Goal: Task Accomplishment & Management: Use online tool/utility

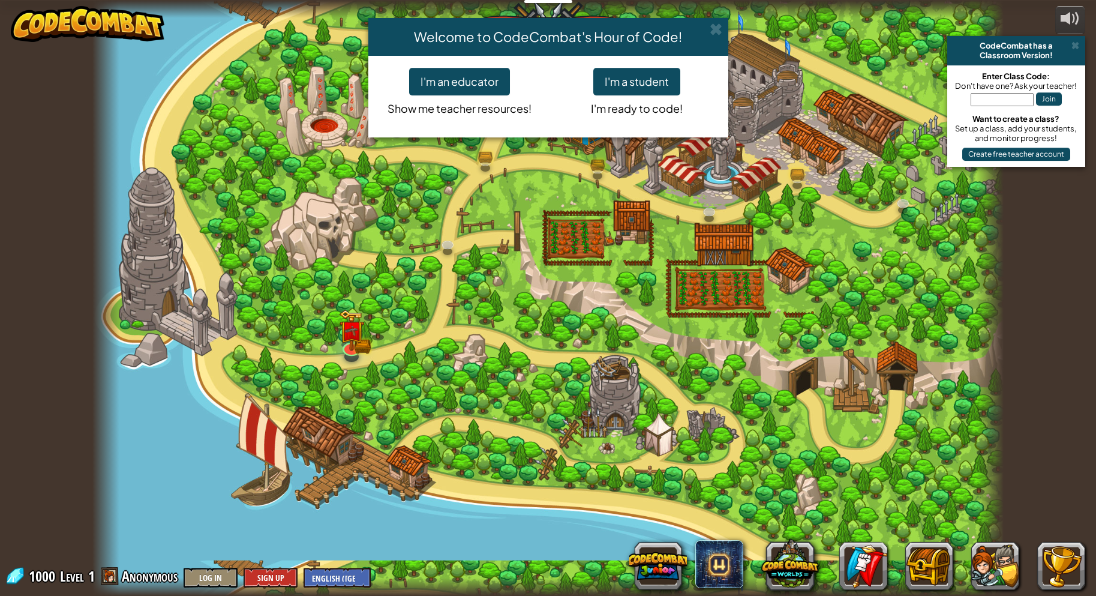
click at [595, 464] on div "Welcome to CodeCombat's Hour of Code! I'm an educator Show me teacher resources…" at bounding box center [548, 298] width 1096 height 596
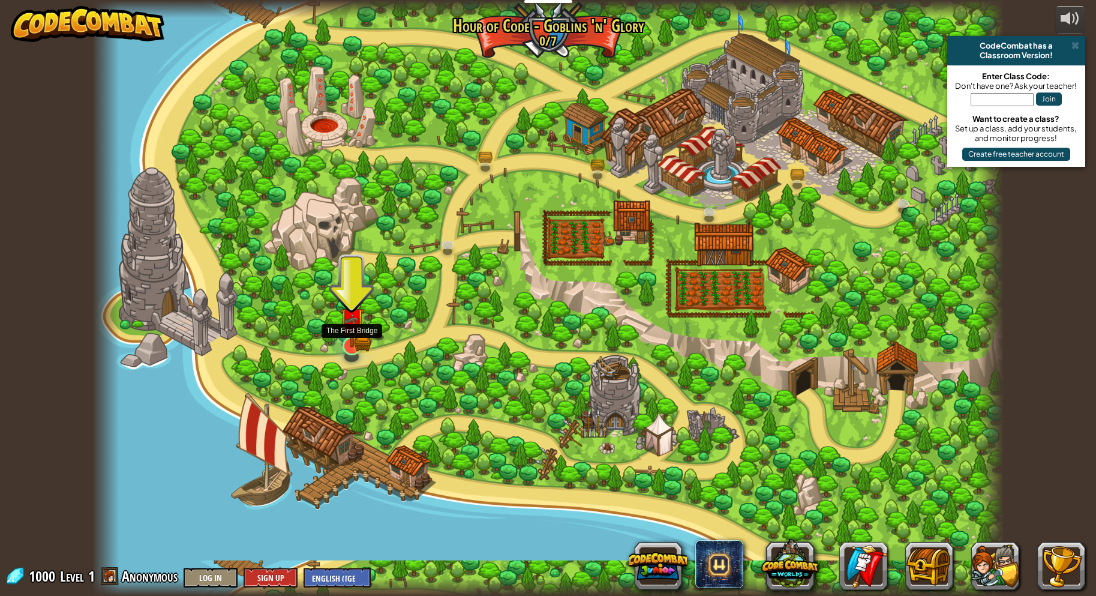
click at [351, 345] on img at bounding box center [352, 320] width 25 height 55
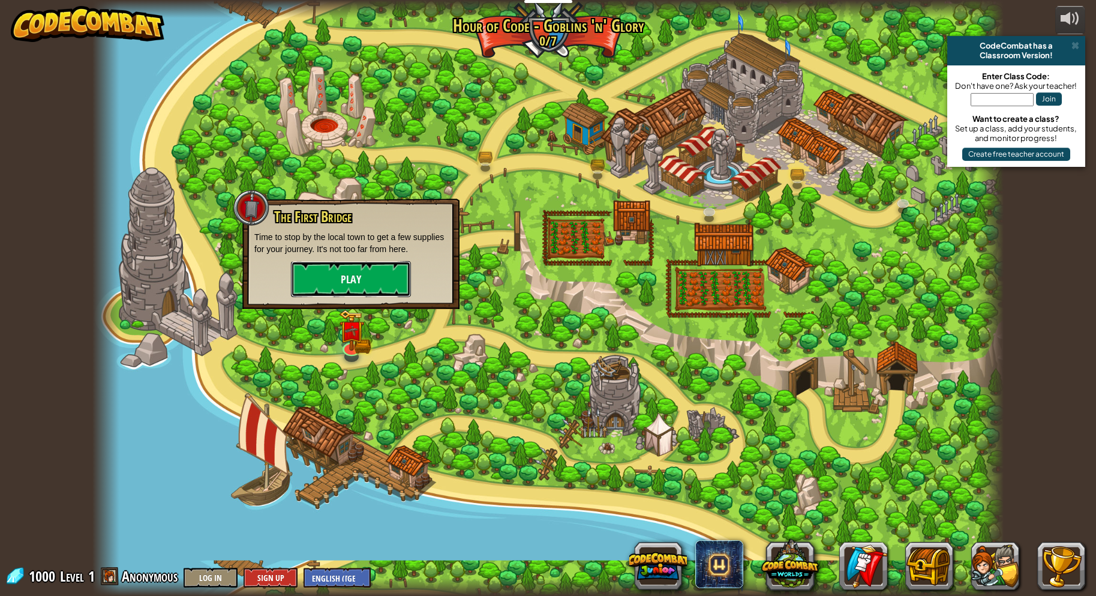
click at [362, 272] on button "Play" at bounding box center [351, 279] width 120 height 36
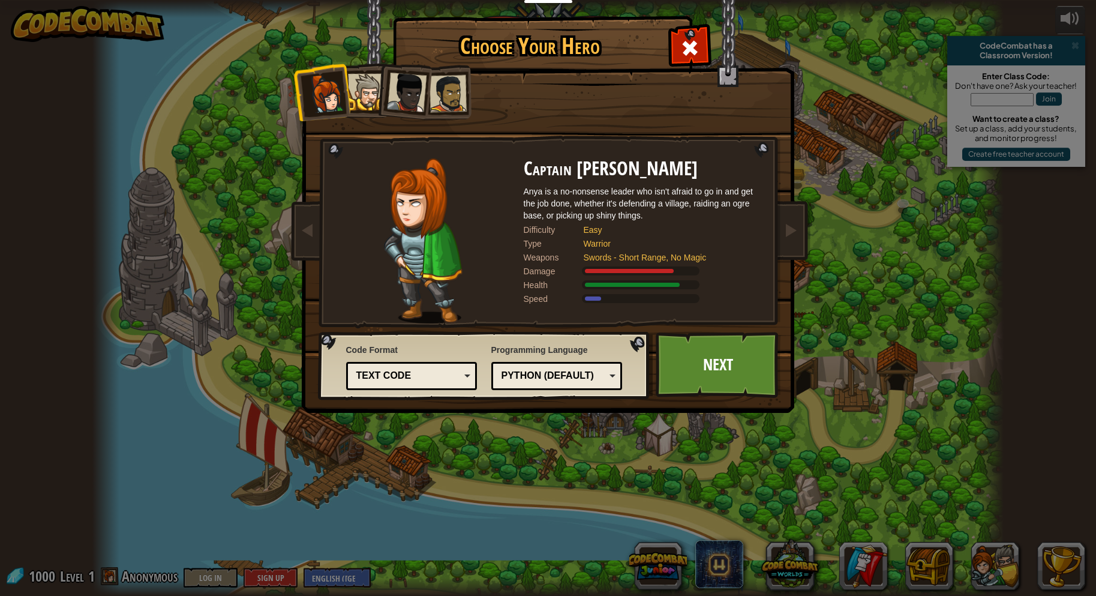
click at [412, 86] on div at bounding box center [407, 93] width 40 height 40
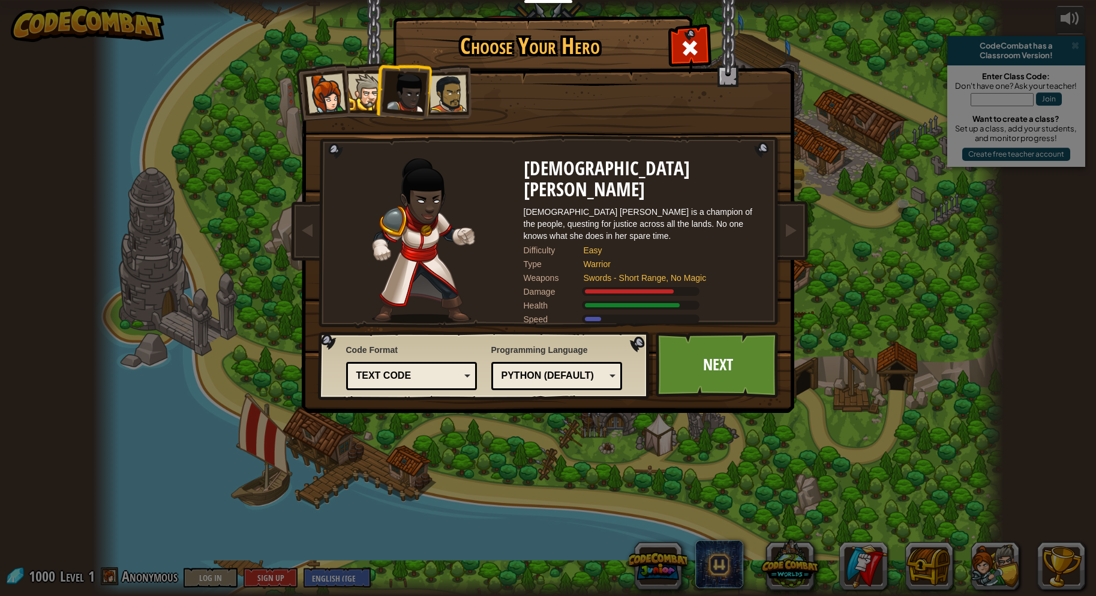
click at [457, 85] on div at bounding box center [447, 93] width 37 height 37
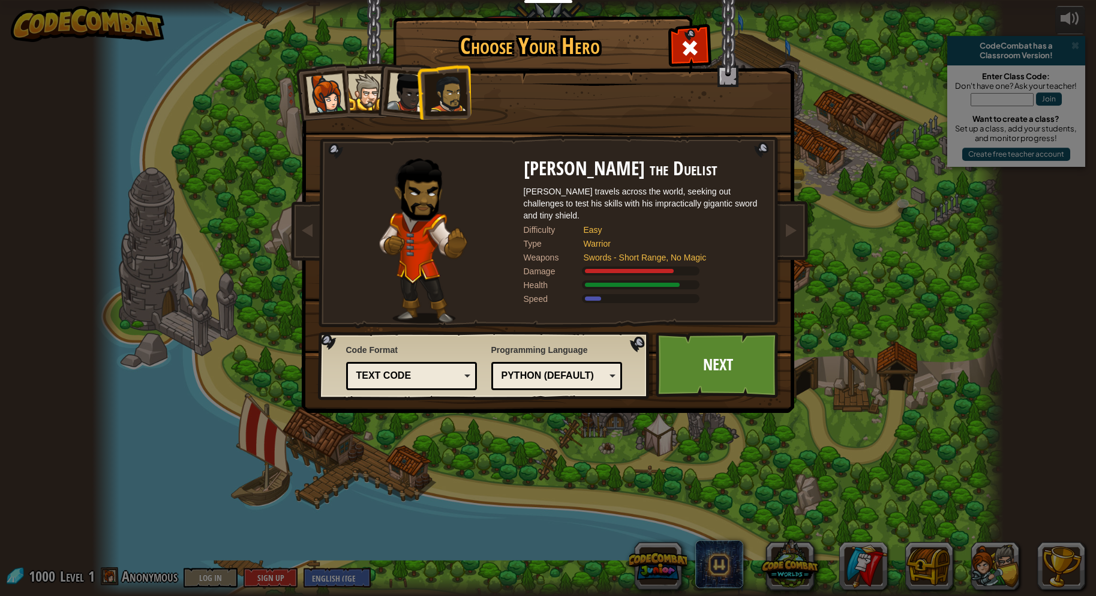
click at [371, 78] on div at bounding box center [366, 92] width 37 height 37
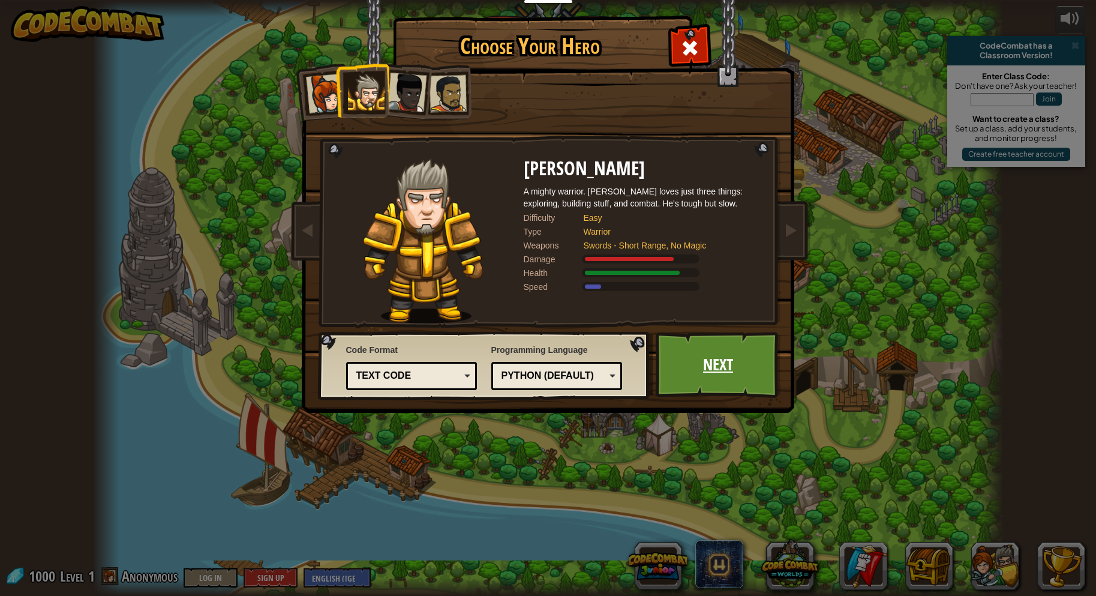
click at [722, 359] on link "Next" at bounding box center [718, 365] width 125 height 66
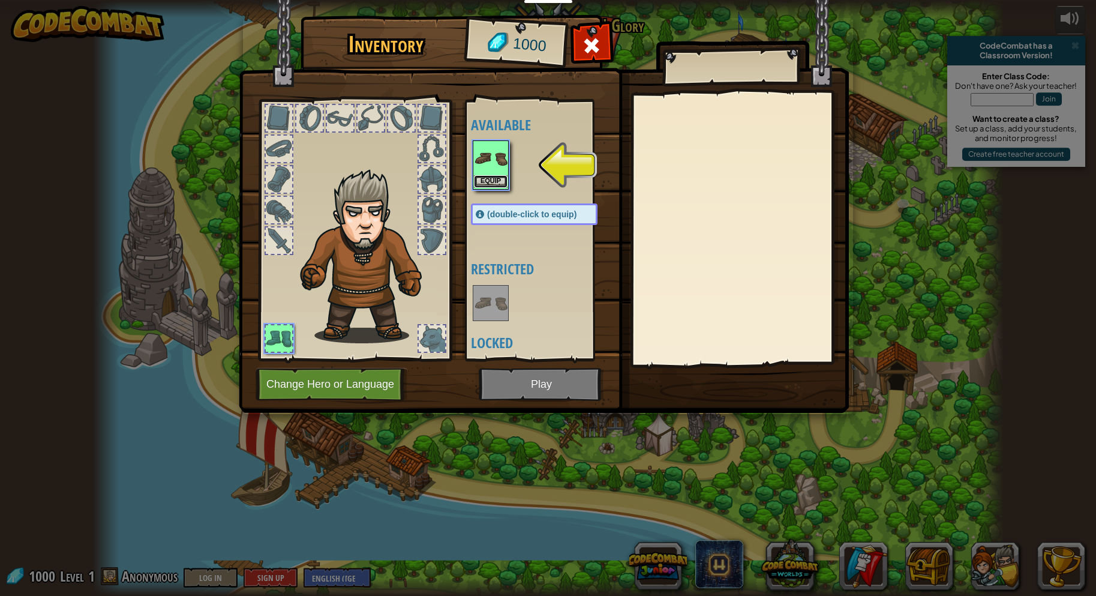
click at [492, 176] on button "Equip" at bounding box center [491, 181] width 34 height 13
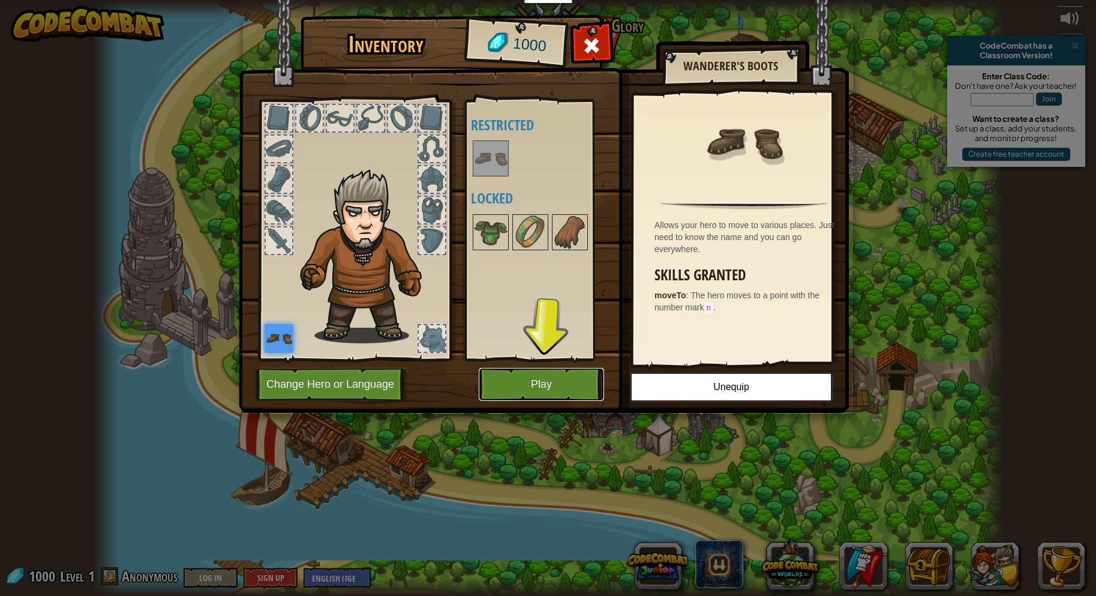
click at [538, 378] on button "Play" at bounding box center [541, 384] width 125 height 33
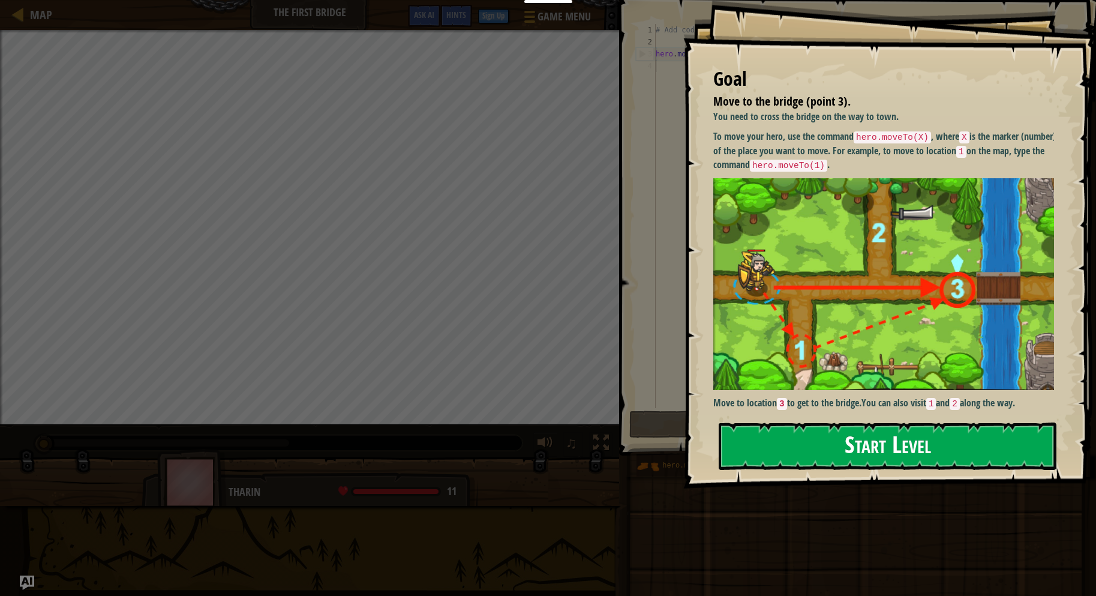
click at [926, 440] on button "Start Level" at bounding box center [888, 445] width 338 height 47
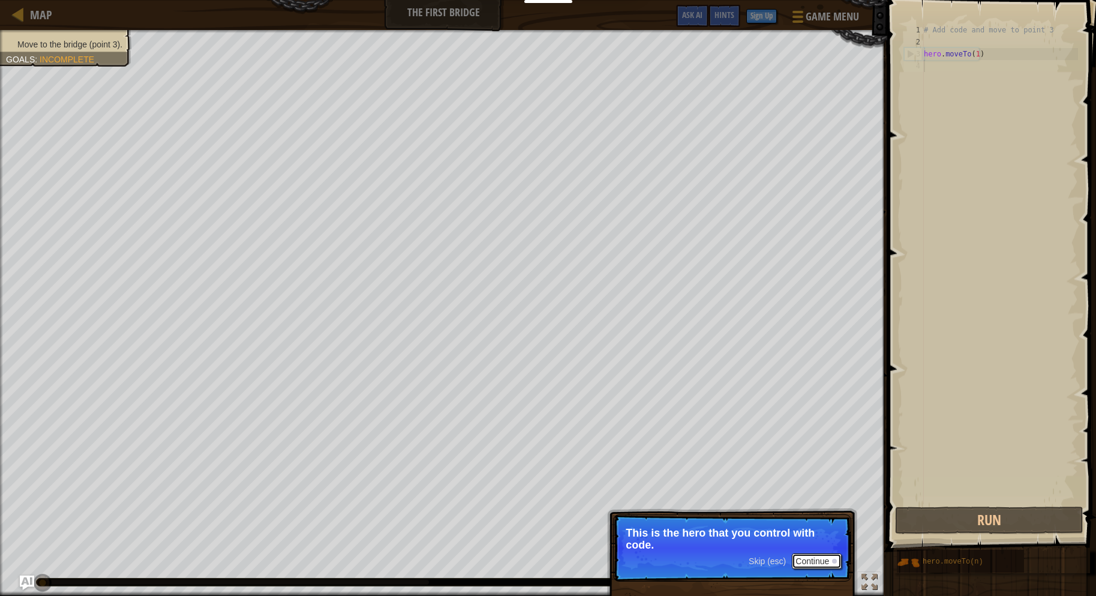
click at [828, 557] on button "Continue" at bounding box center [817, 561] width 50 height 16
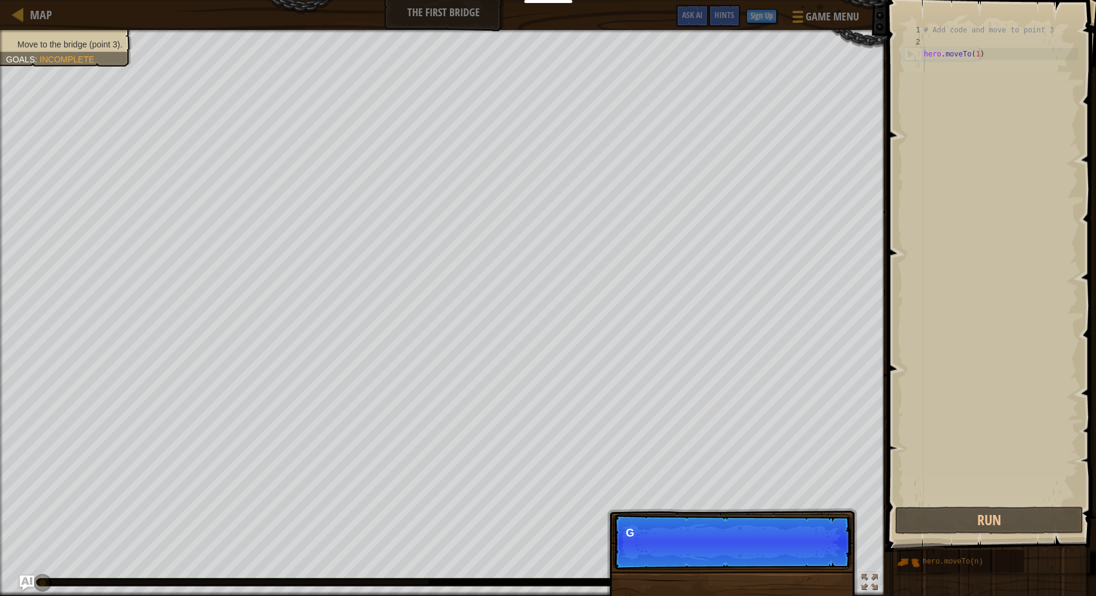
scroll to position [5, 0]
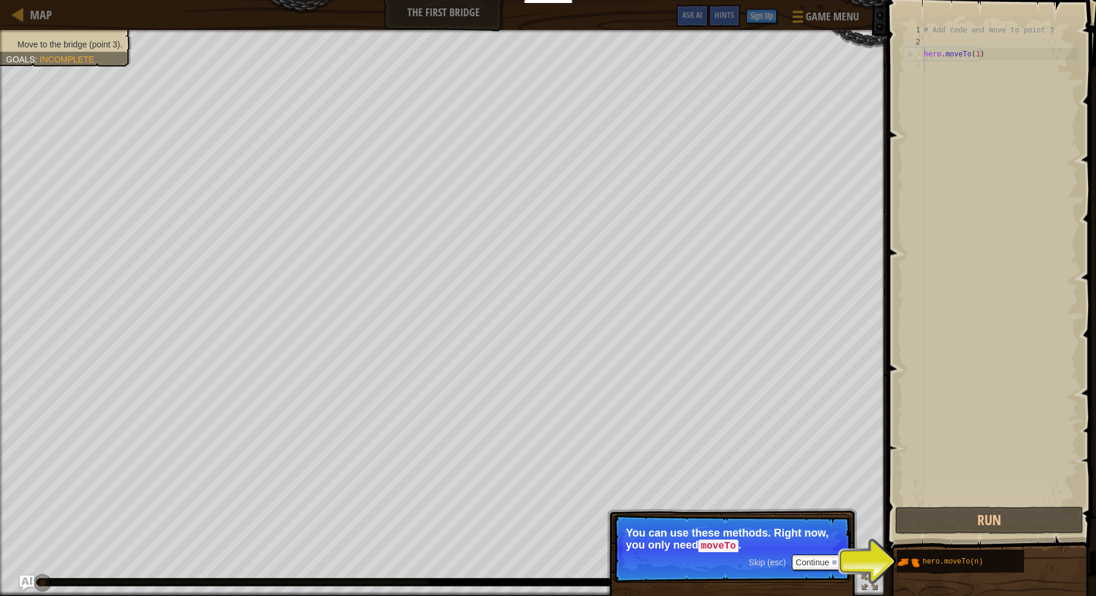
drag, startPoint x: 973, startPoint y: 521, endPoint x: 1032, endPoint y: 465, distance: 81.5
click at [1032, 465] on div "# Add code and move to point 3 hero . moveTo ( 1 )" at bounding box center [999, 276] width 157 height 504
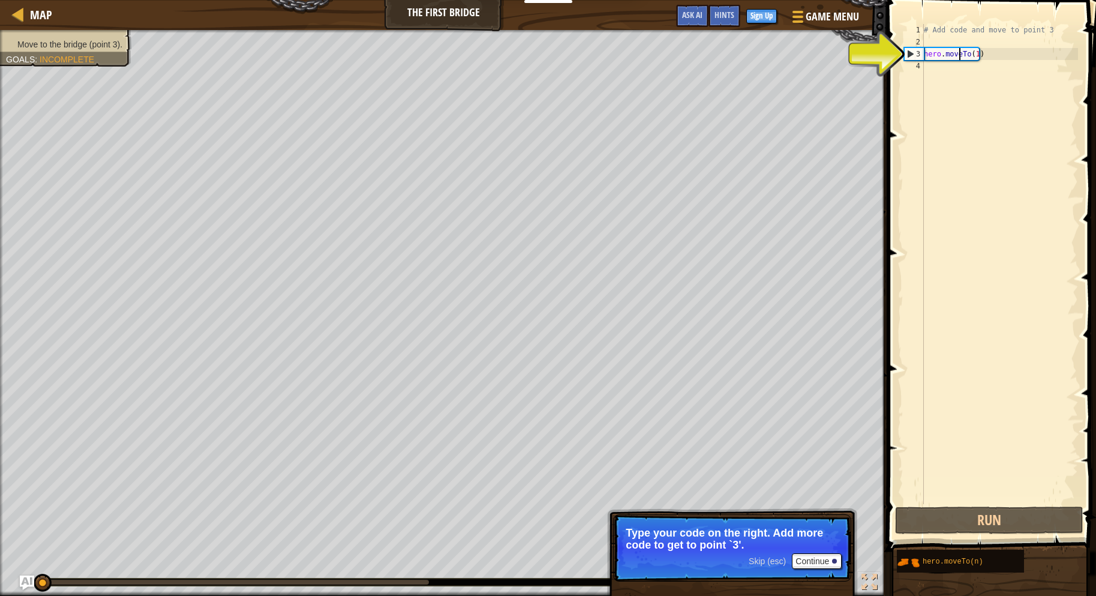
click at [959, 56] on div "# Add code and move to point 3 hero . moveTo ( 1 )" at bounding box center [999, 276] width 157 height 504
type textarea "hero.moveTo(1)"
click at [962, 57] on div "# Add code and move to point 3 hero . moveTo ( 1 )" at bounding box center [999, 276] width 157 height 504
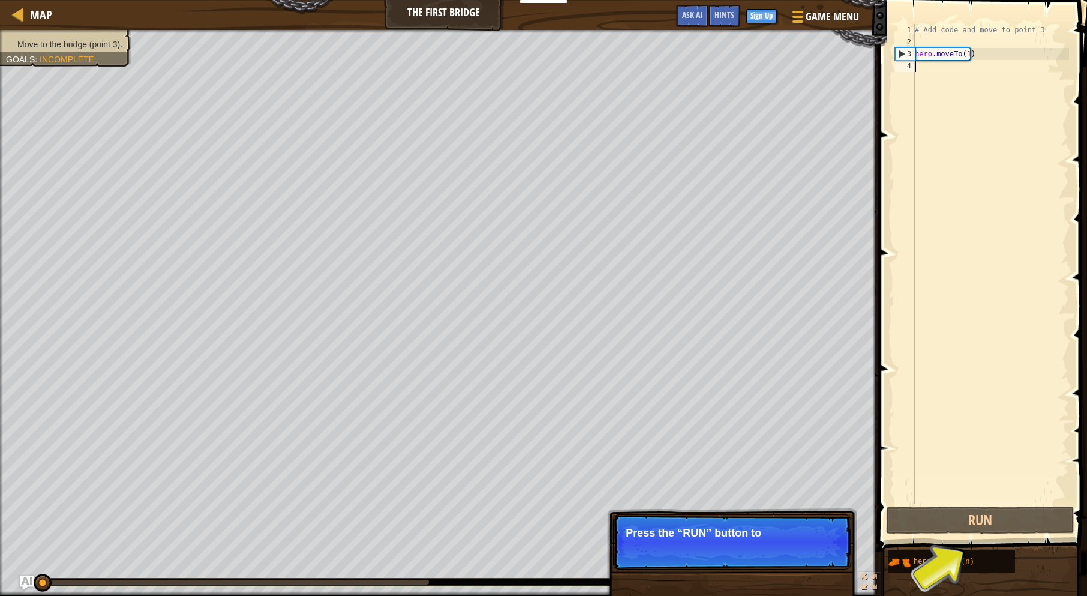
drag, startPoint x: 963, startPoint y: 61, endPoint x: 905, endPoint y: 321, distance: 266.6
click at [905, 321] on div "hero.moveTo(1) 1 2 3 4 # Add code and move to point 3 hero . moveTo ( 1 ) ההההה…" at bounding box center [981, 264] width 176 height 480
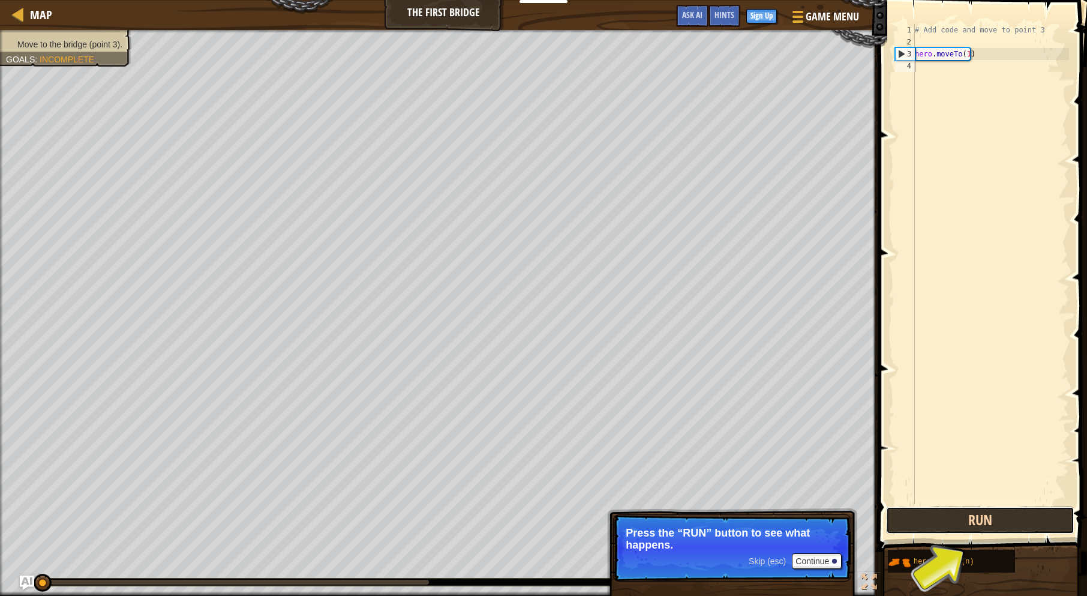
click at [1026, 525] on button "Run" at bounding box center [980, 520] width 188 height 28
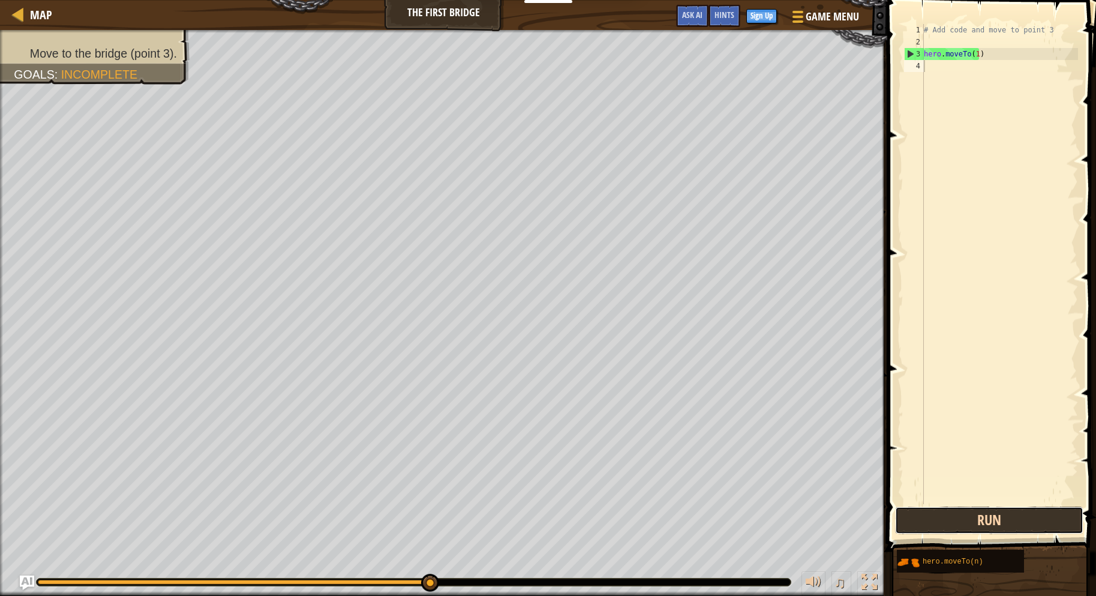
click at [953, 516] on button "Run" at bounding box center [989, 520] width 188 height 28
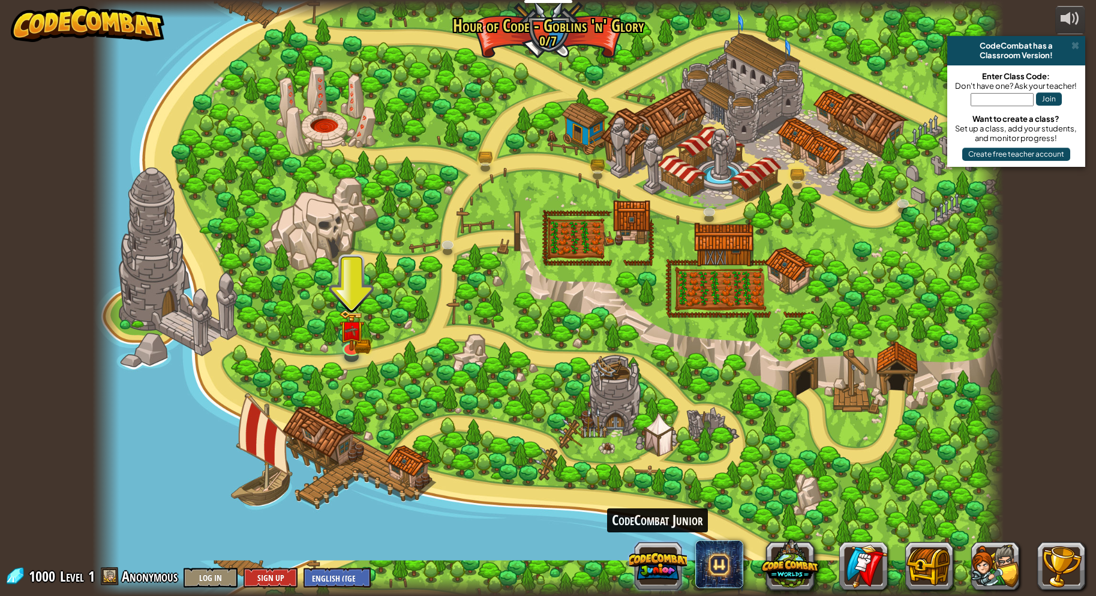
click at [659, 563] on button at bounding box center [658, 566] width 58 height 58
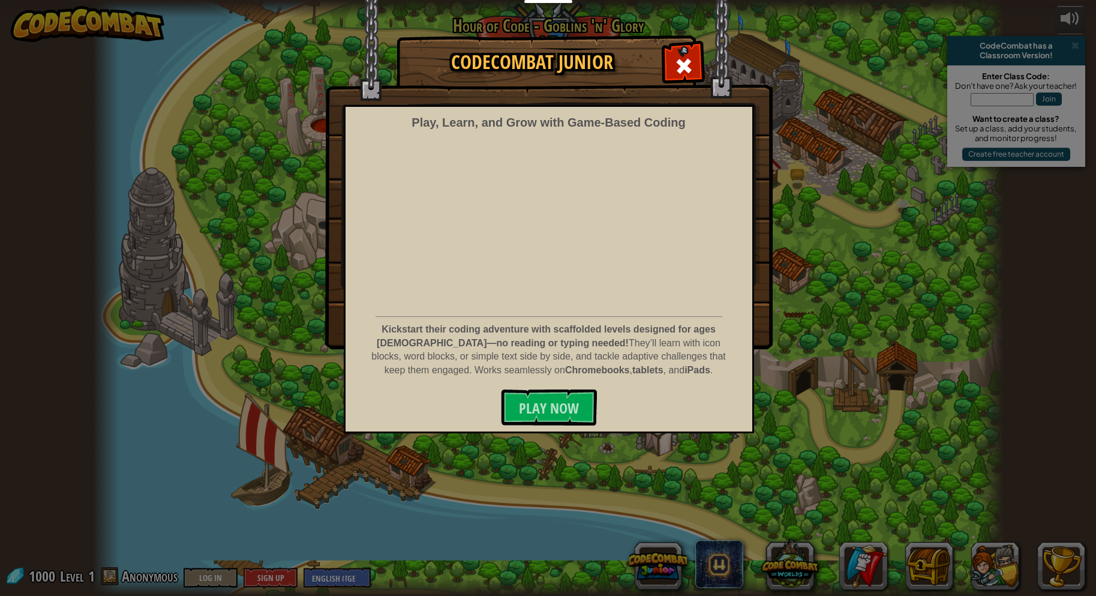
click at [604, 432] on div "Play, Learn, and Grow with Game‑Based Coding Kickstart their coding adventure w…" at bounding box center [549, 269] width 410 height 328
click at [872, 565] on div "CodeCombat Junior Play, Learn, and Grow with Game‑Based Coding Kickstart their …" at bounding box center [548, 298] width 1096 height 596
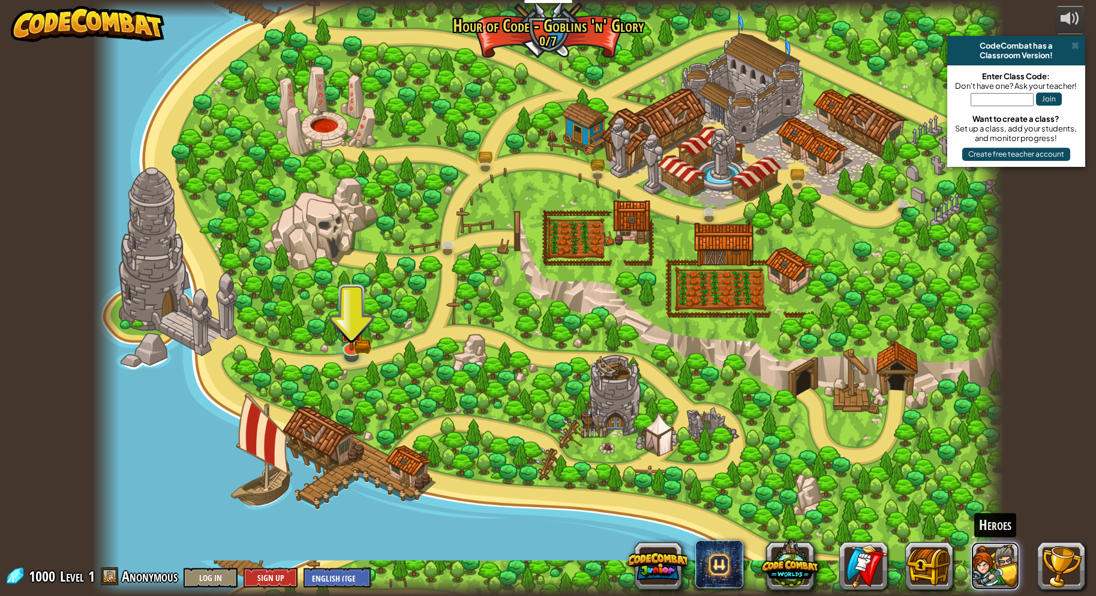
click at [998, 570] on button at bounding box center [995, 566] width 48 height 48
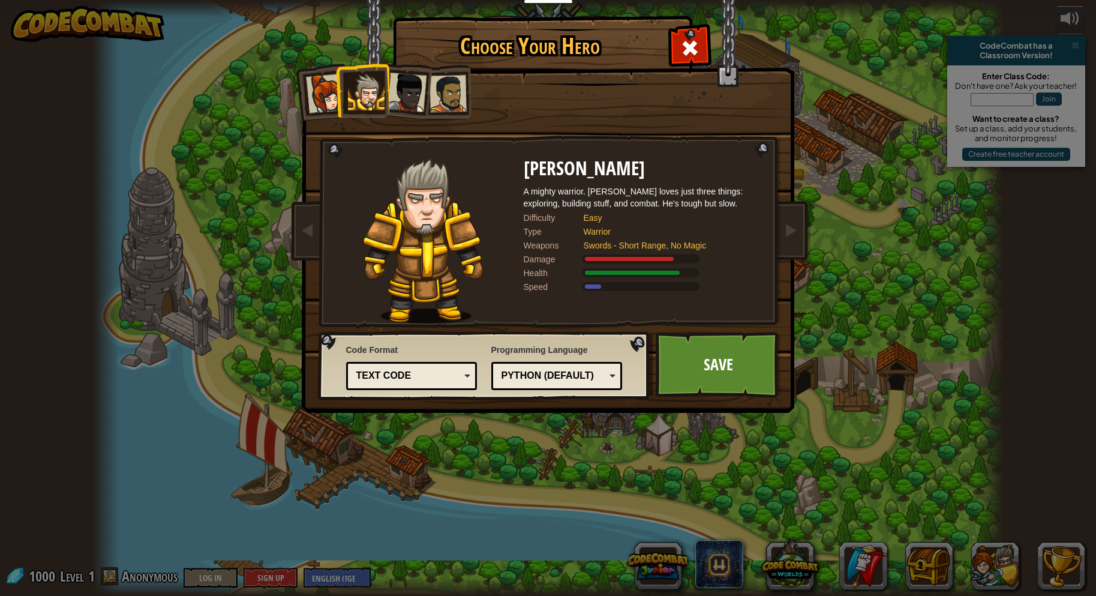
click at [1058, 542] on div "Choose Your Hero 1000 Captain [PERSON_NAME] Anya is a no-nonsense leader who is…" at bounding box center [548, 298] width 1096 height 596
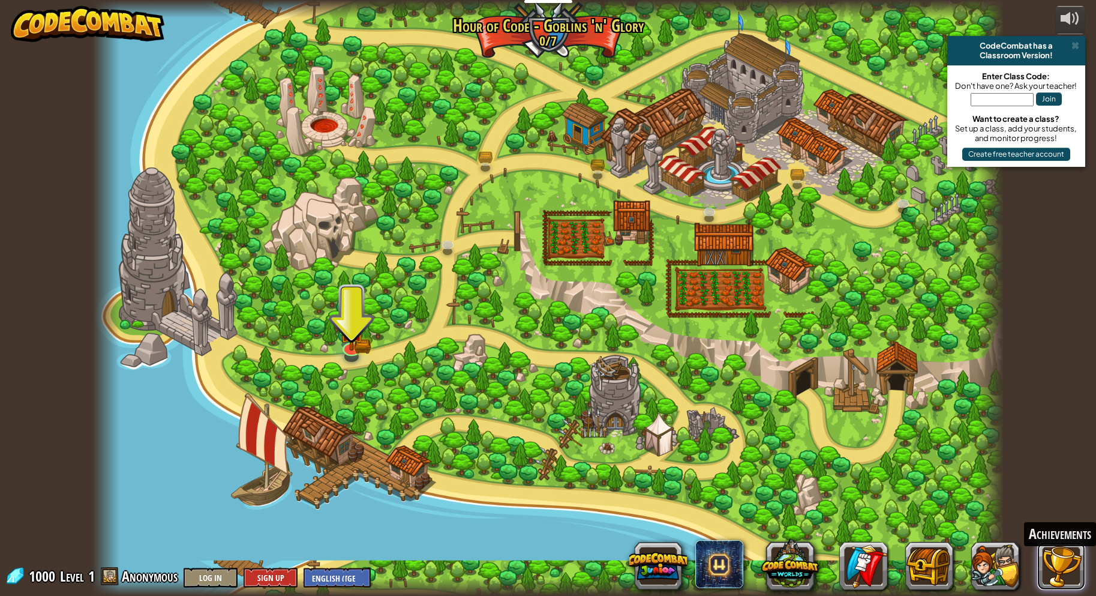
click at [1041, 558] on button at bounding box center [1061, 566] width 48 height 48
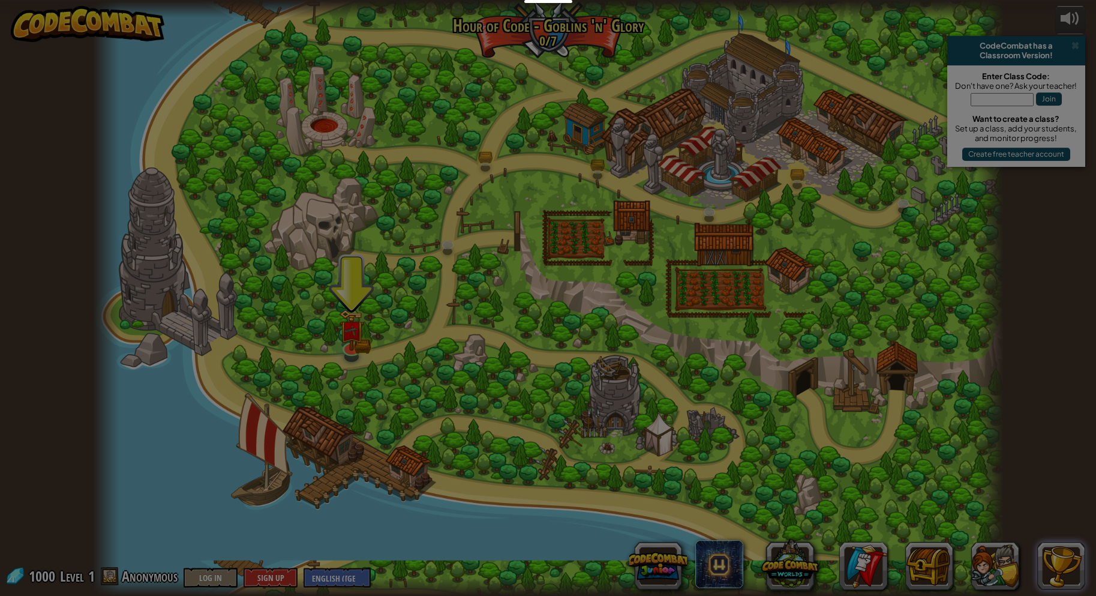
click at [1041, 13] on body "Educators Create Free Account School & District Solutions Teacher Toolkit Previ…" at bounding box center [548, 6] width 1096 height 13
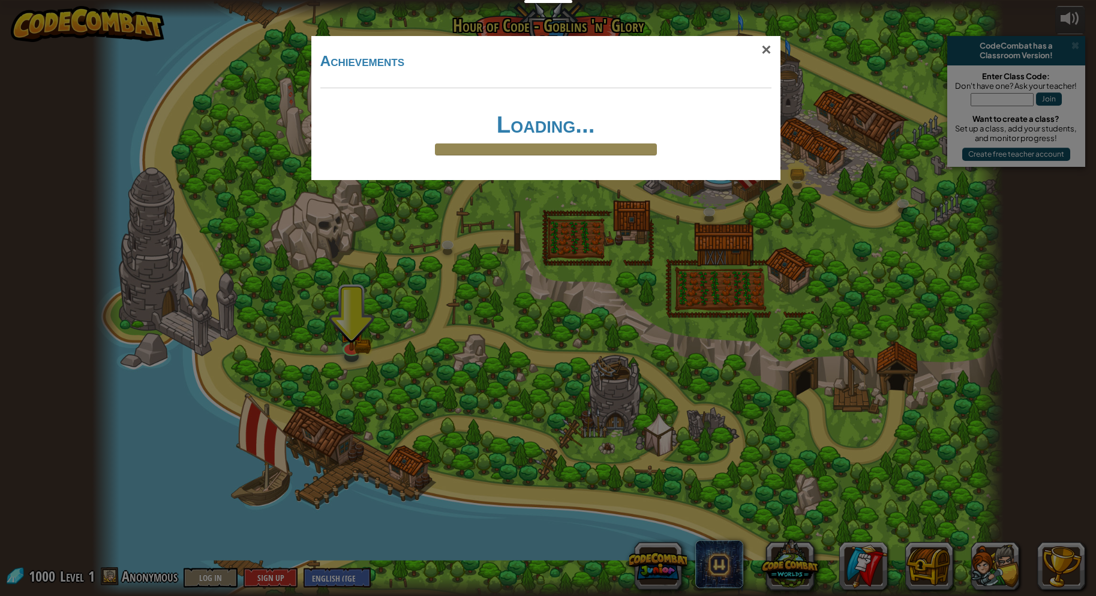
drag, startPoint x: 1041, startPoint y: 558, endPoint x: 1054, endPoint y: 547, distance: 17.0
click at [1054, 547] on div "× Achievements Loading... Reticulating Splines... Loading..." at bounding box center [548, 298] width 1096 height 596
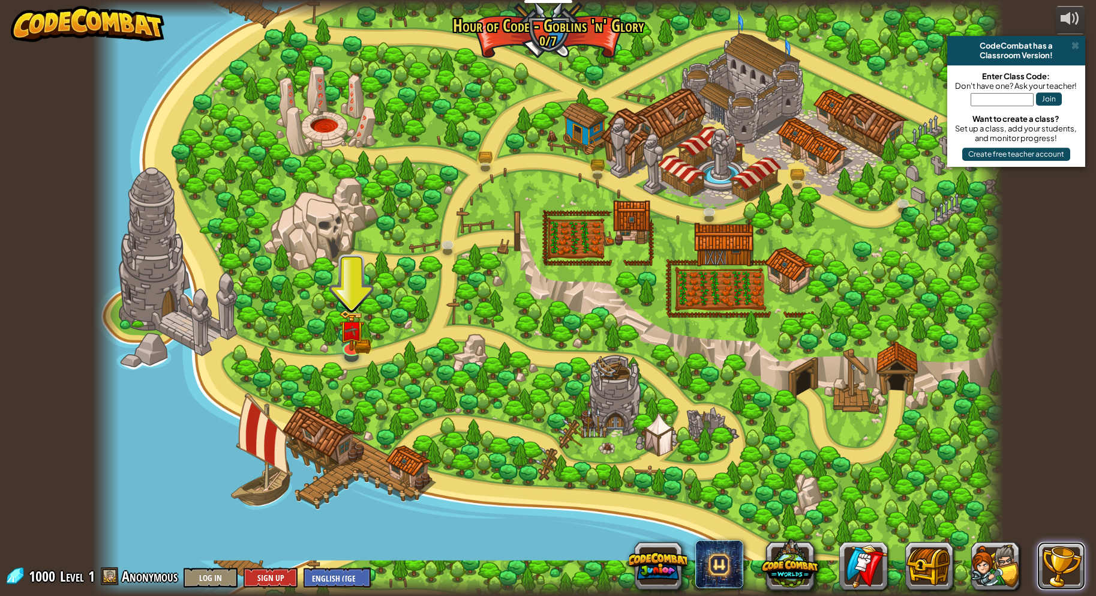
click at [1063, 568] on button at bounding box center [1061, 566] width 48 height 48
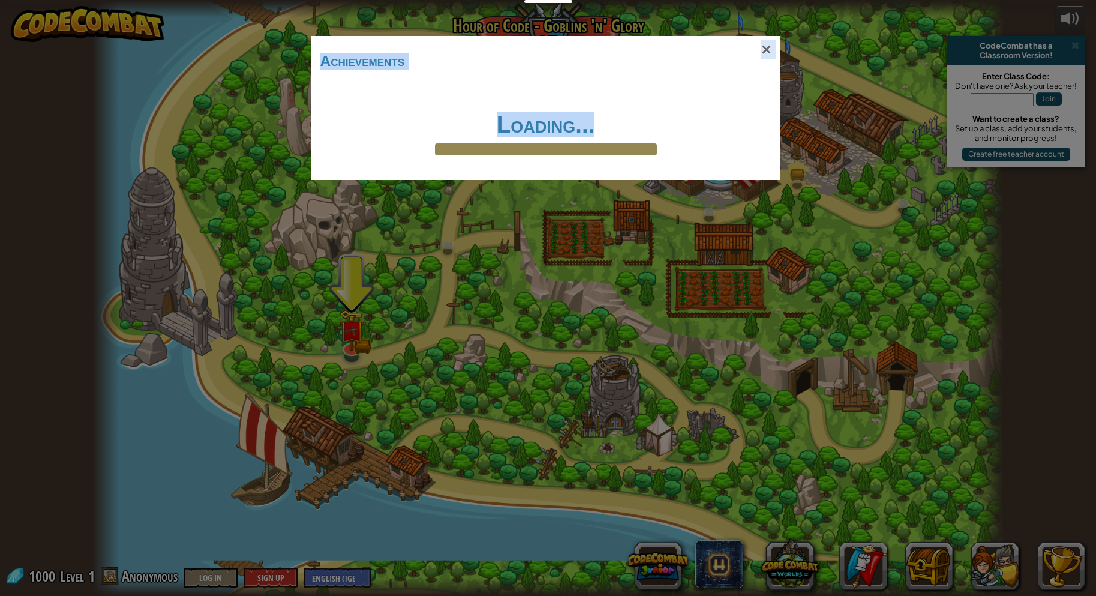
click at [614, 133] on h1 "Loading..." at bounding box center [546, 124] width 444 height 25
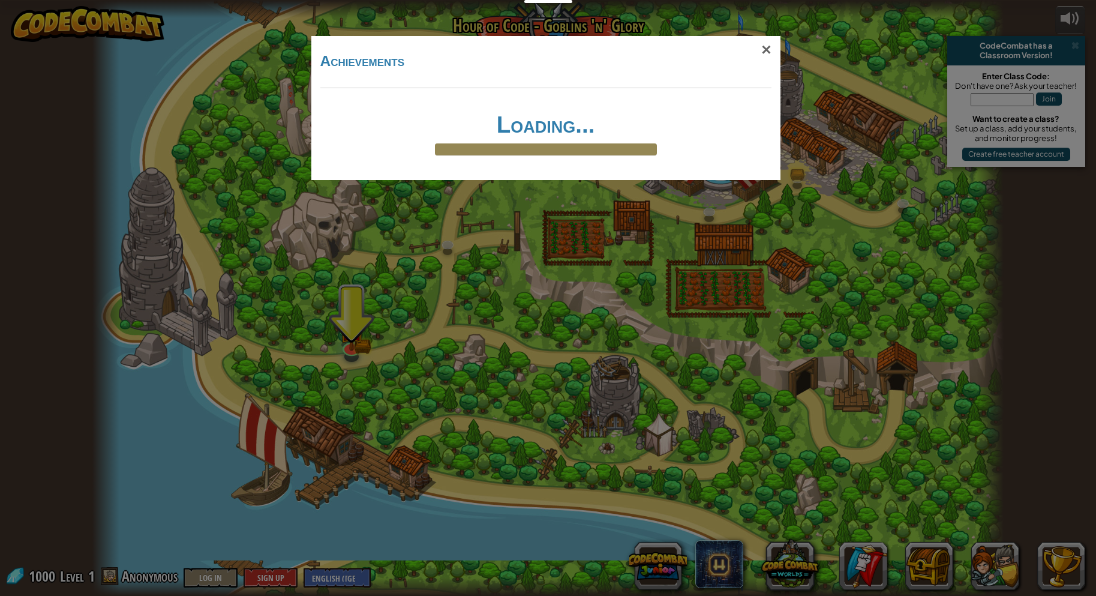
drag, startPoint x: 924, startPoint y: 281, endPoint x: 833, endPoint y: 25, distance: 271.7
click at [880, 162] on div "× Achievements Loading... Reticulating Splines... Loading..." at bounding box center [548, 298] width 1096 height 596
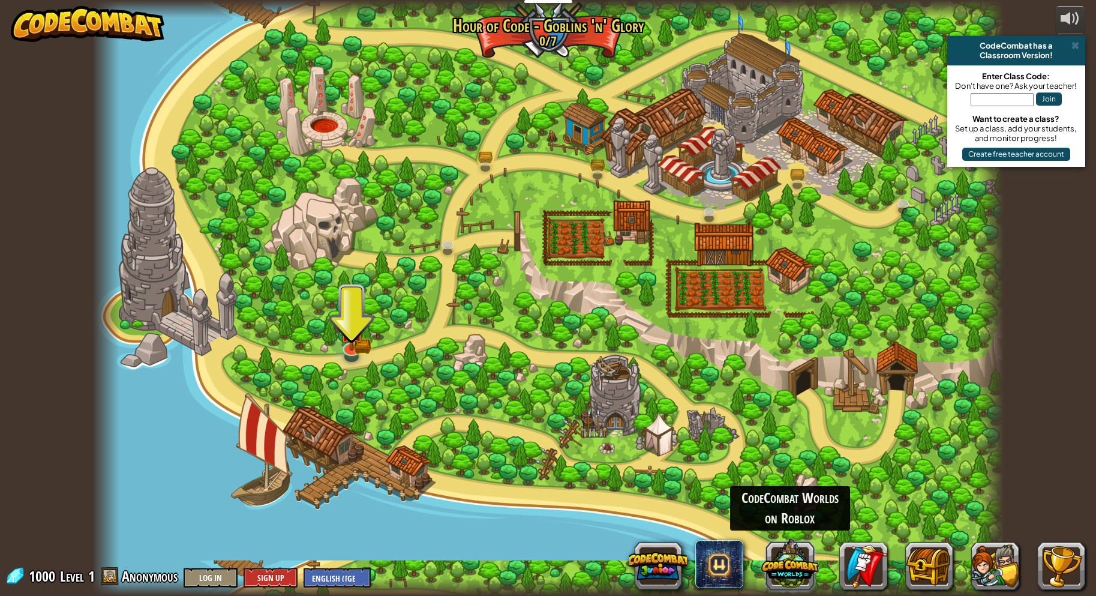
click at [800, 566] on button at bounding box center [790, 563] width 58 height 58
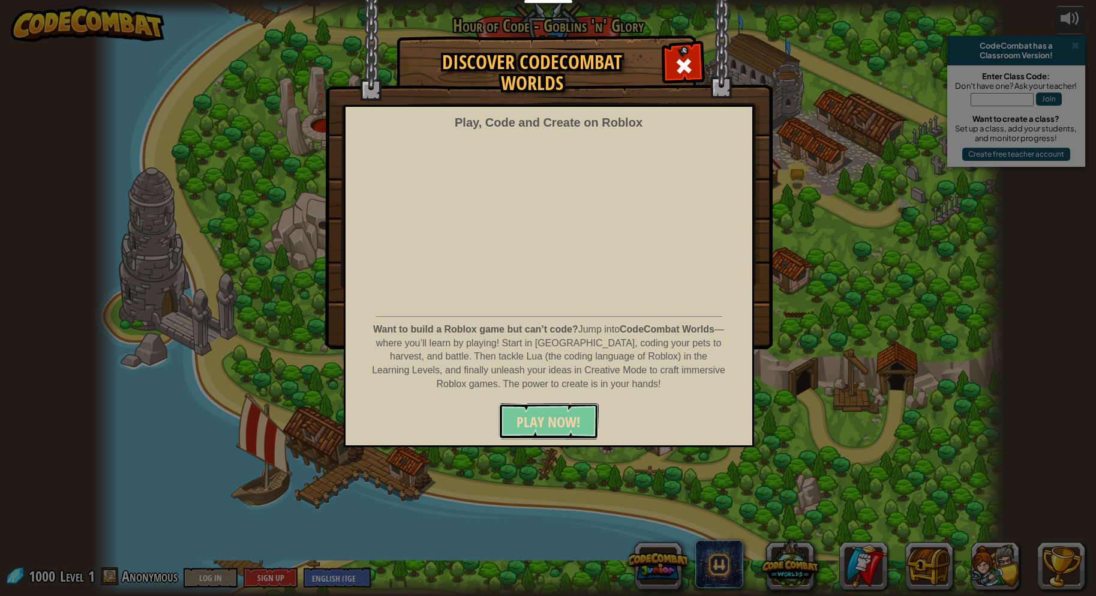
click at [570, 416] on span "PLAY NOW!" at bounding box center [548, 421] width 64 height 19
